Goal: Obtain resource: Download file/media

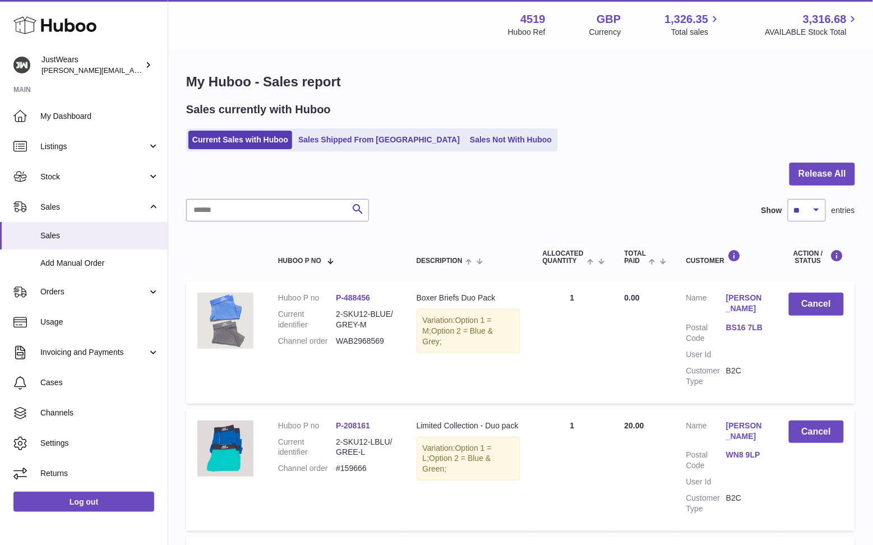
click at [47, 26] on icon at bounding box center [54, 25] width 83 height 22
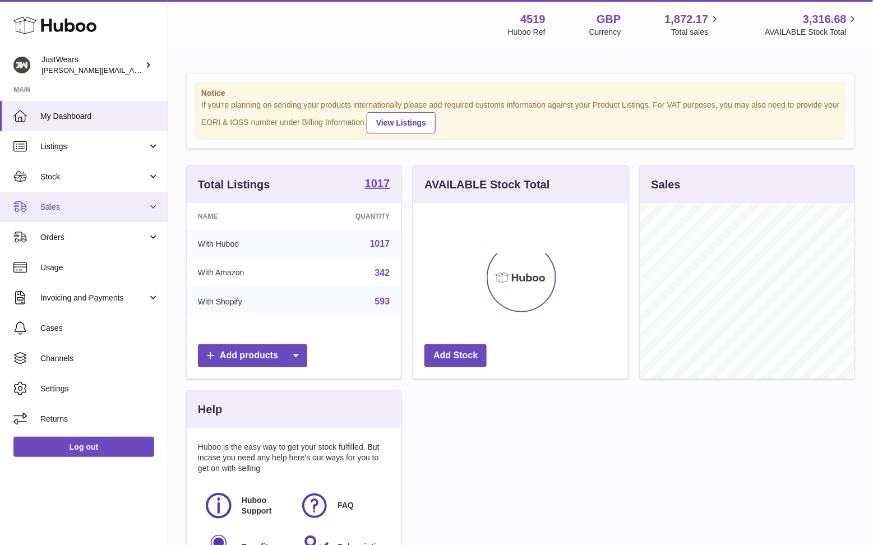
scroll to position [174, 214]
click at [111, 205] on span "Sales" at bounding box center [93, 207] width 107 height 11
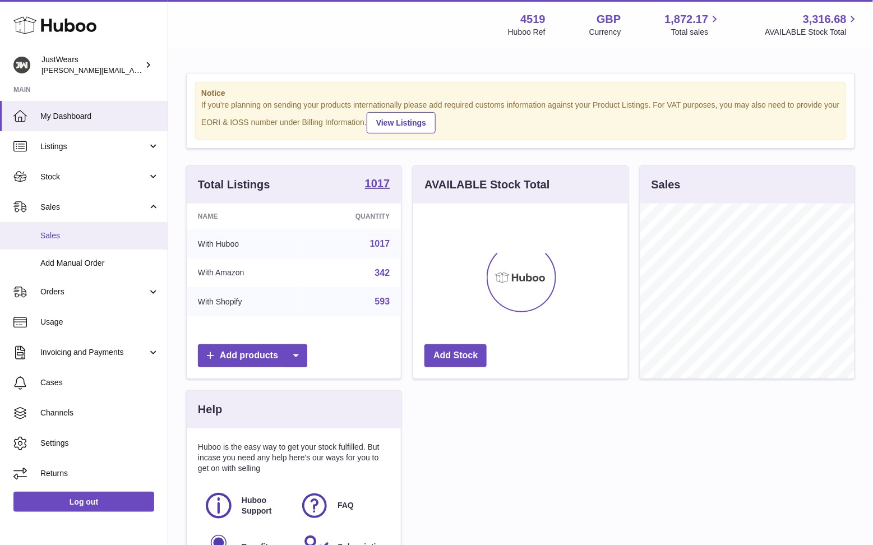
click at [122, 233] on span "Sales" at bounding box center [99, 235] width 119 height 11
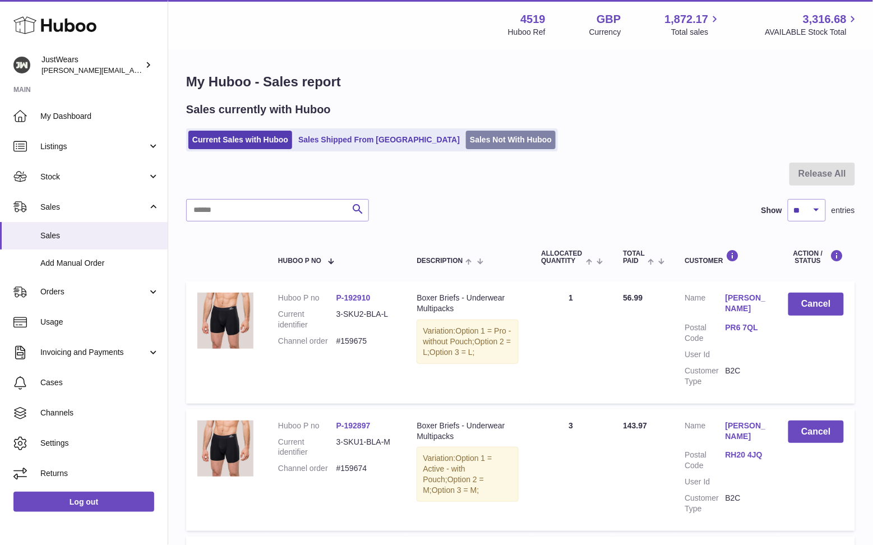
click at [469, 133] on link "Sales Not With Huboo" at bounding box center [511, 140] width 90 height 18
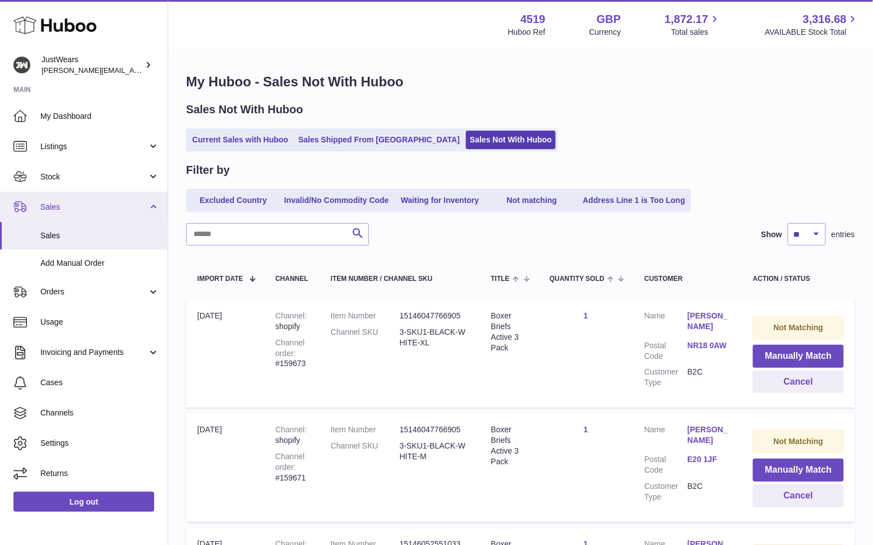
click at [246, 142] on link "Current Sales with Huboo" at bounding box center [240, 140] width 104 height 18
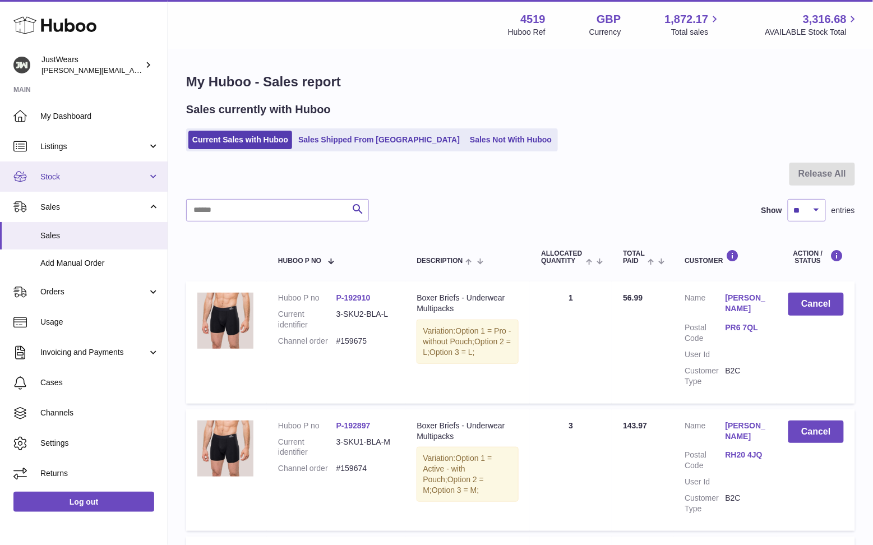
click at [96, 176] on span "Stock" at bounding box center [93, 177] width 107 height 11
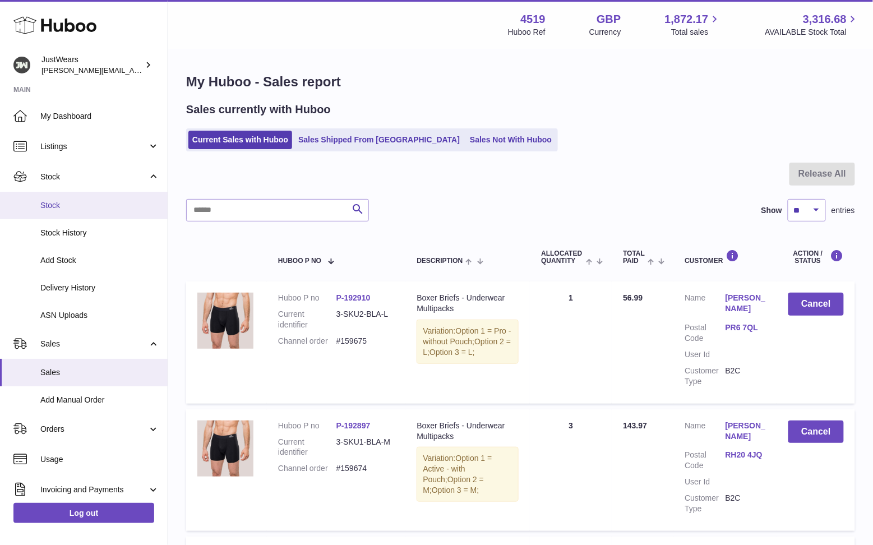
click at [95, 205] on span "Stock" at bounding box center [99, 205] width 119 height 11
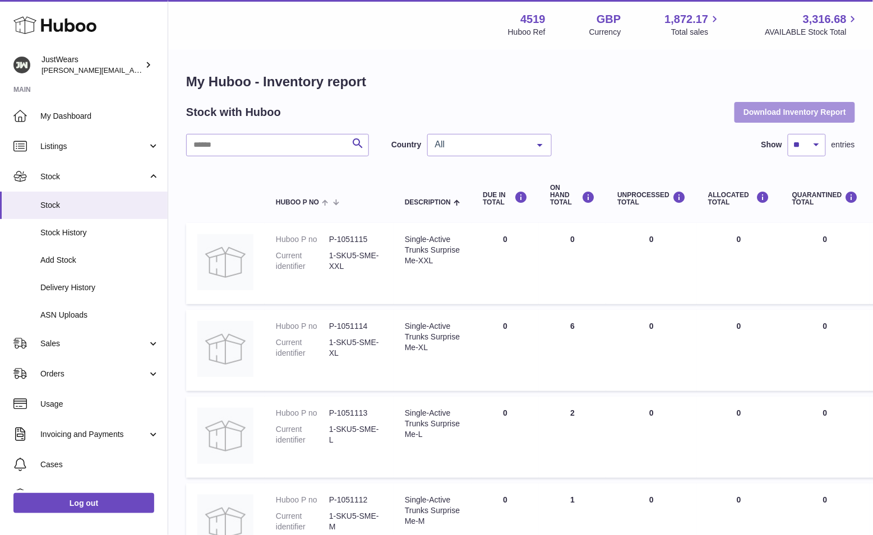
click at [779, 109] on button "Download Inventory Report" at bounding box center [794, 112] width 121 height 20
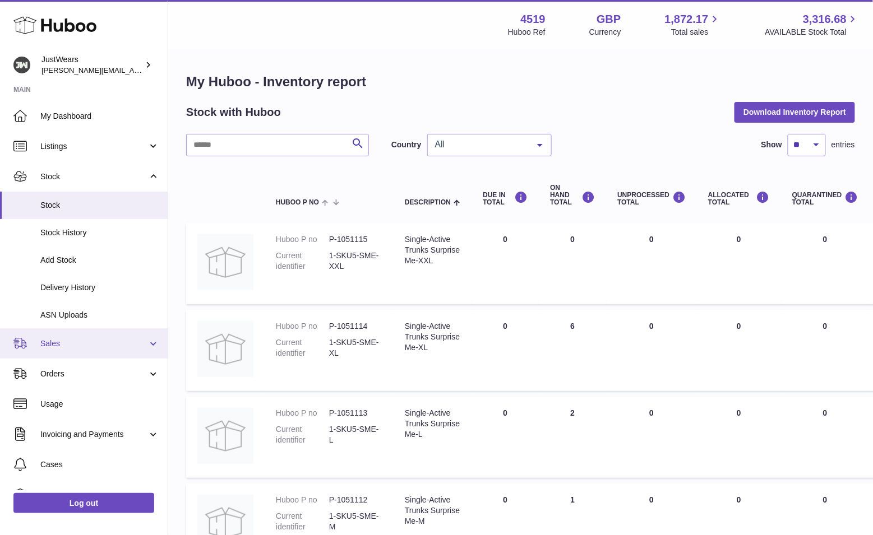
click at [92, 345] on span "Sales" at bounding box center [93, 344] width 107 height 11
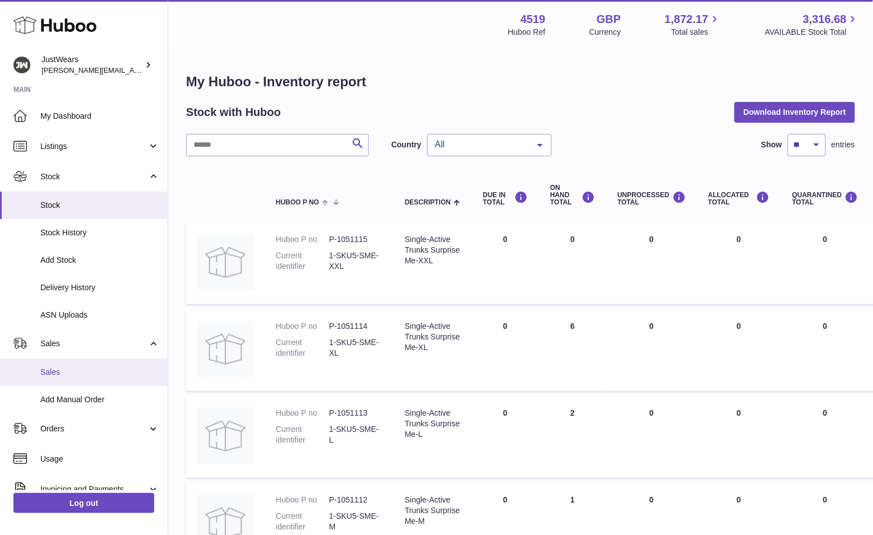
click at [89, 367] on span "Sales" at bounding box center [99, 372] width 119 height 11
